Goal: Information Seeking & Learning: Learn about a topic

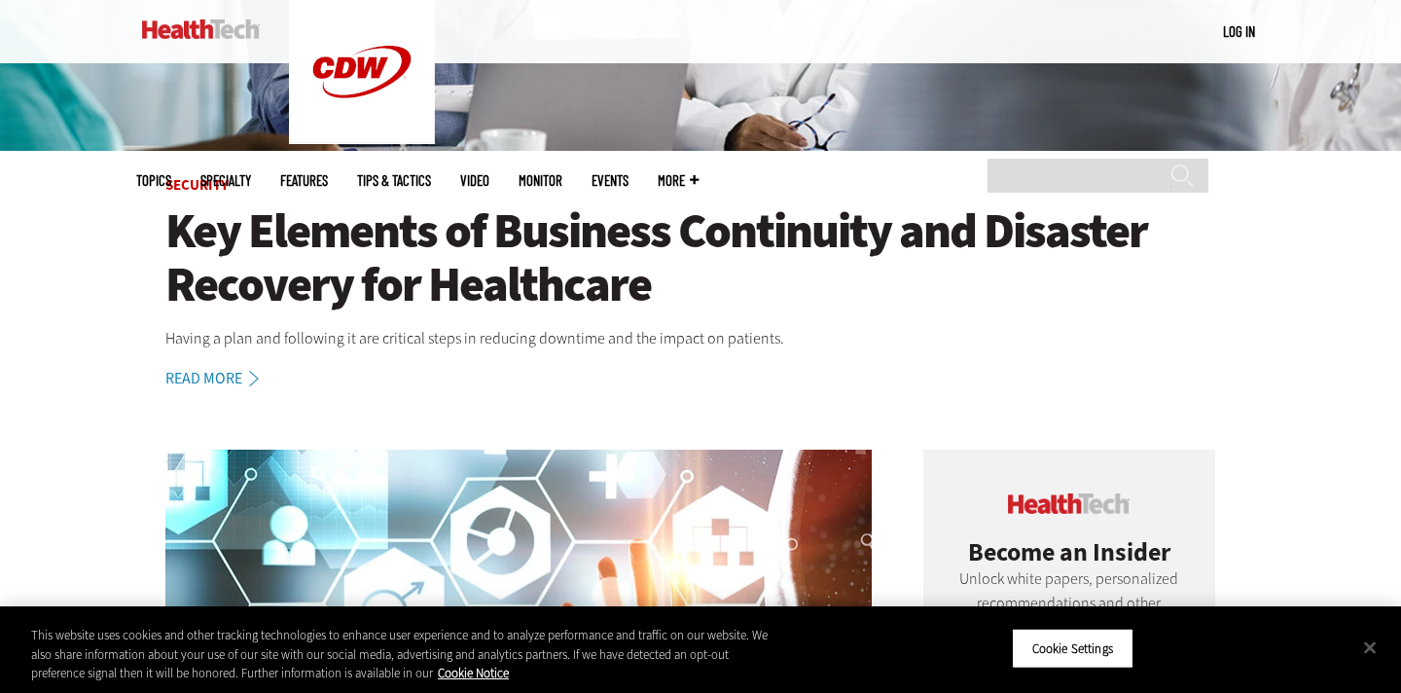
scroll to position [282, 0]
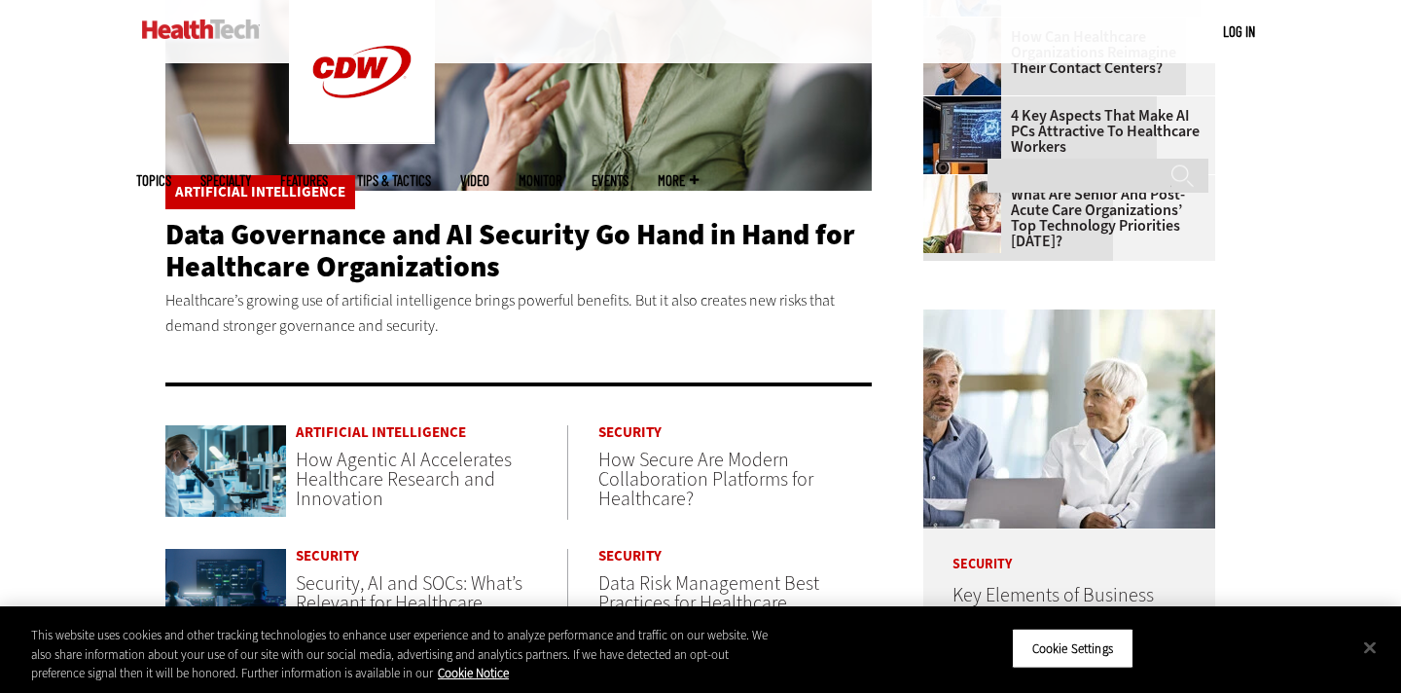
scroll to position [587, 0]
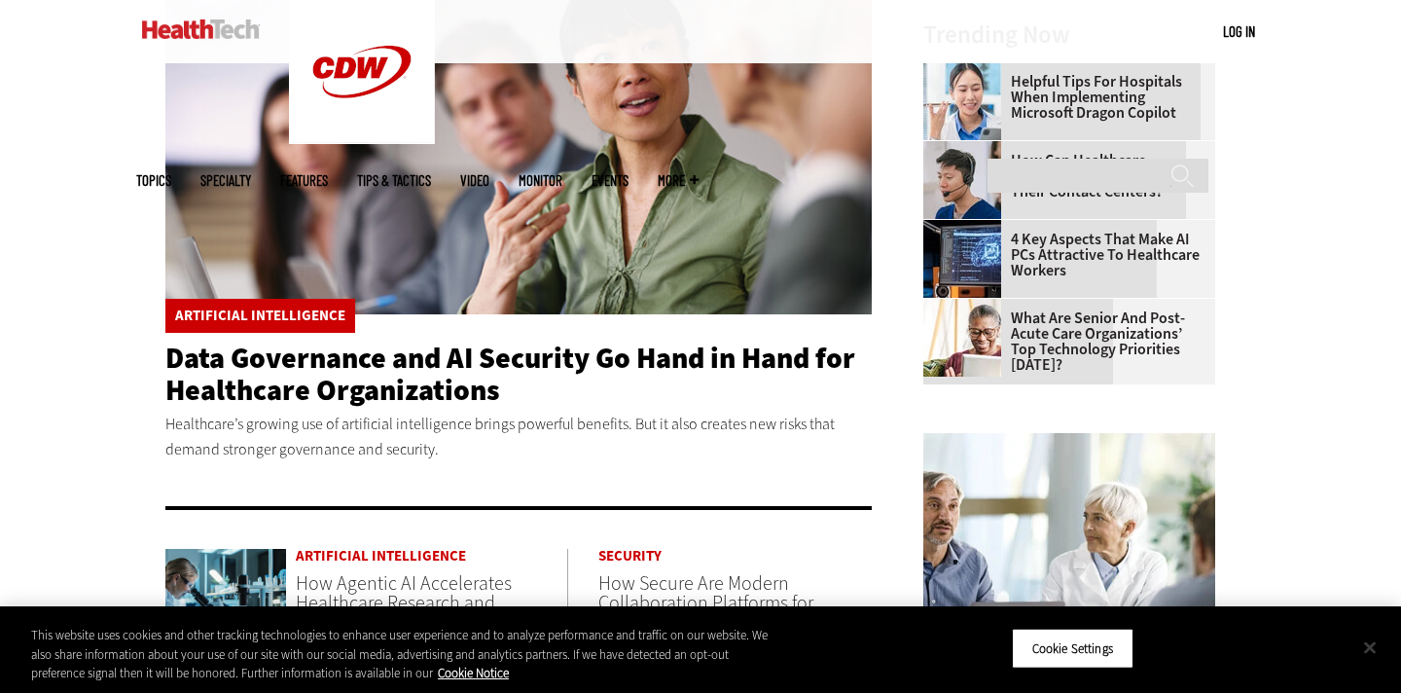
click at [1360, 657] on button "Close" at bounding box center [1369, 646] width 43 height 43
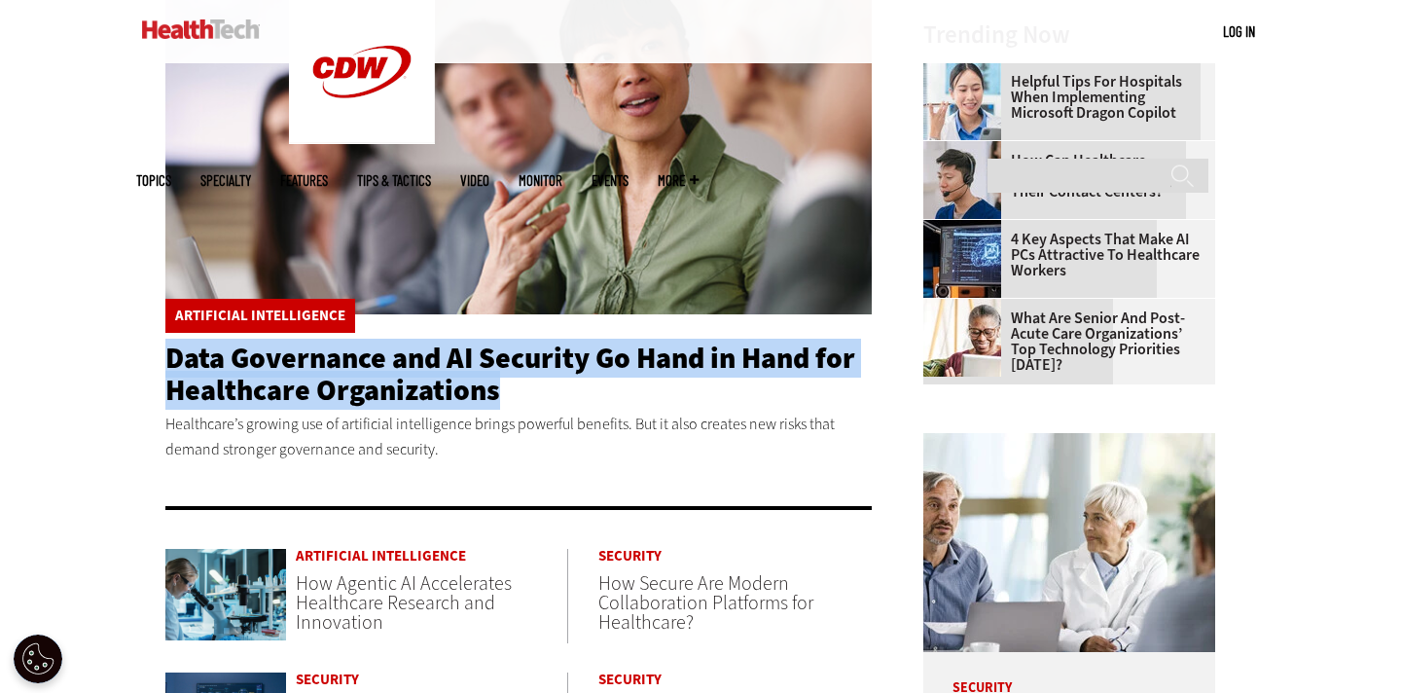
click at [128, 387] on div "Become an Insider Sign up today to receive premium content! Sign Up MENU Log in…" at bounding box center [700, 636] width 1401 height 2447
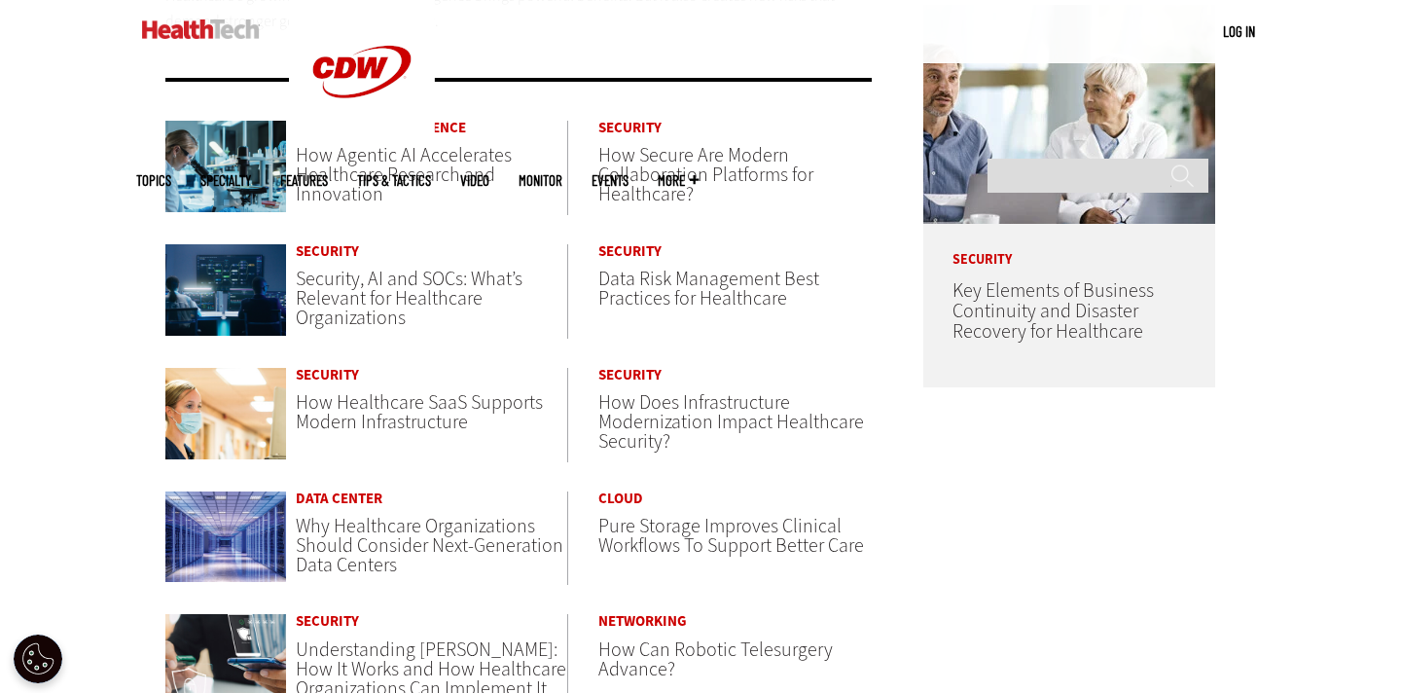
scroll to position [1014, 0]
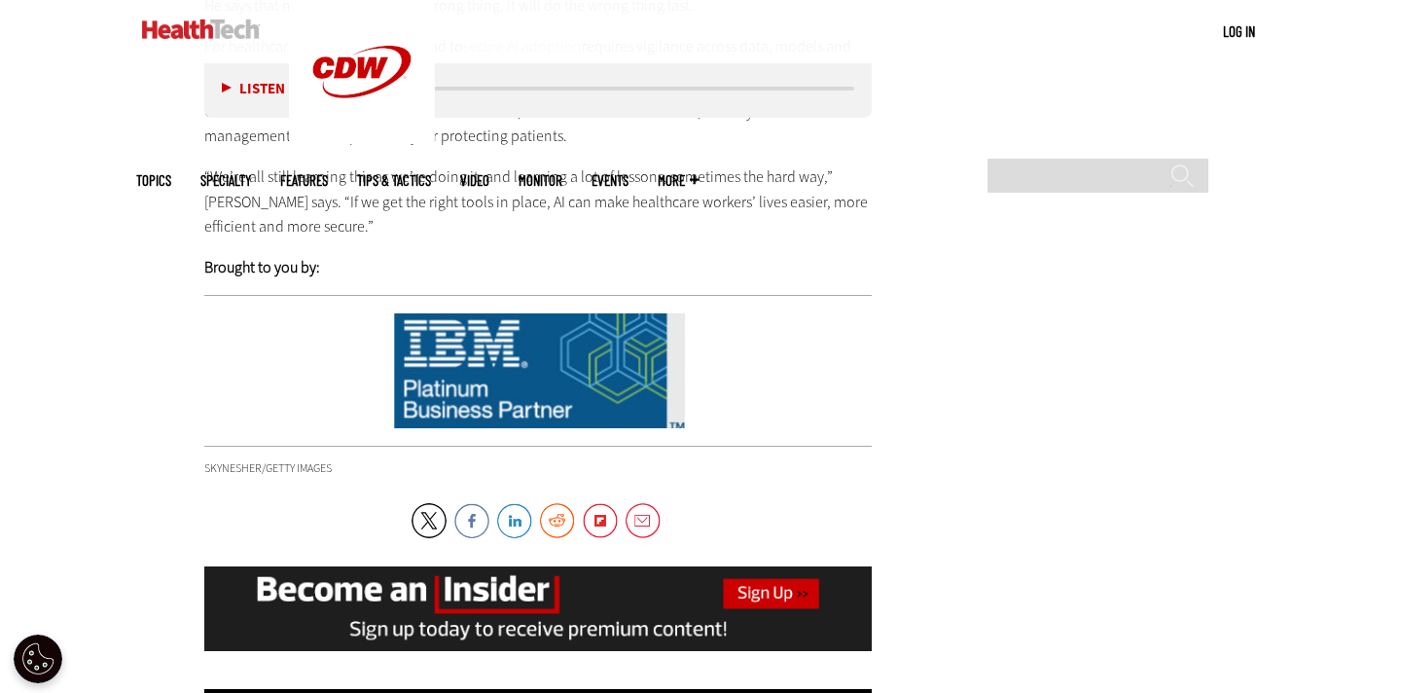
scroll to position [3775, 0]
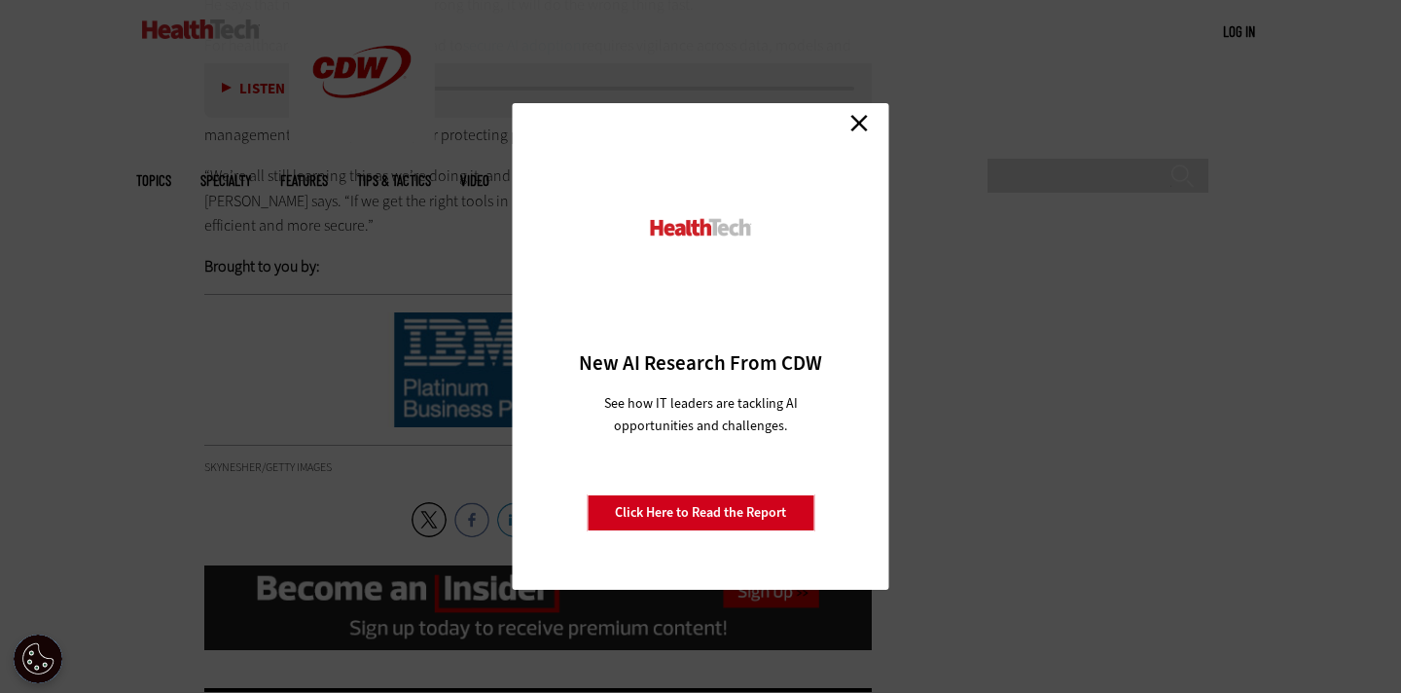
click at [861, 122] on link "Close" at bounding box center [858, 122] width 29 height 29
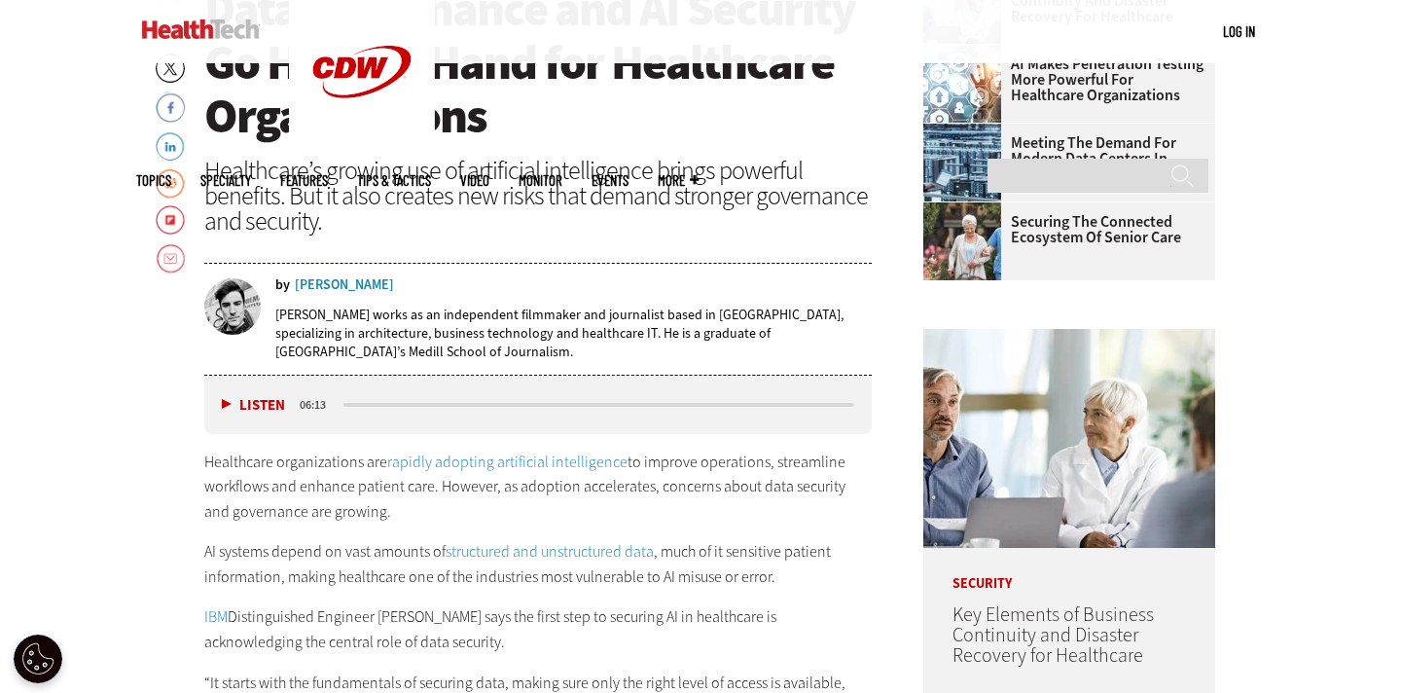
scroll to position [0, 0]
